Goal: Information Seeking & Learning: Learn about a topic

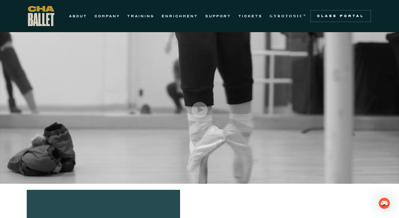
click at [145, 17] on link "TRAINING" at bounding box center [140, 15] width 27 height 7
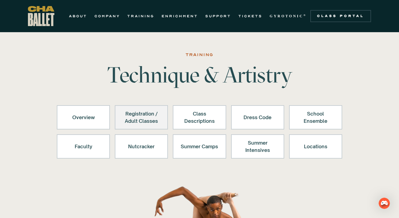
click at [151, 119] on div "Registration / Adult Classes" at bounding box center [141, 117] width 37 height 15
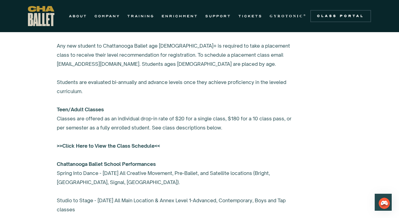
scroll to position [436, 0]
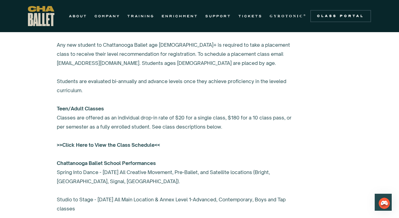
click at [123, 144] on strong ">>Click Here to View the Class Schedule<<" at bounding box center [108, 145] width 103 height 6
